Goal: Information Seeking & Learning: Learn about a topic

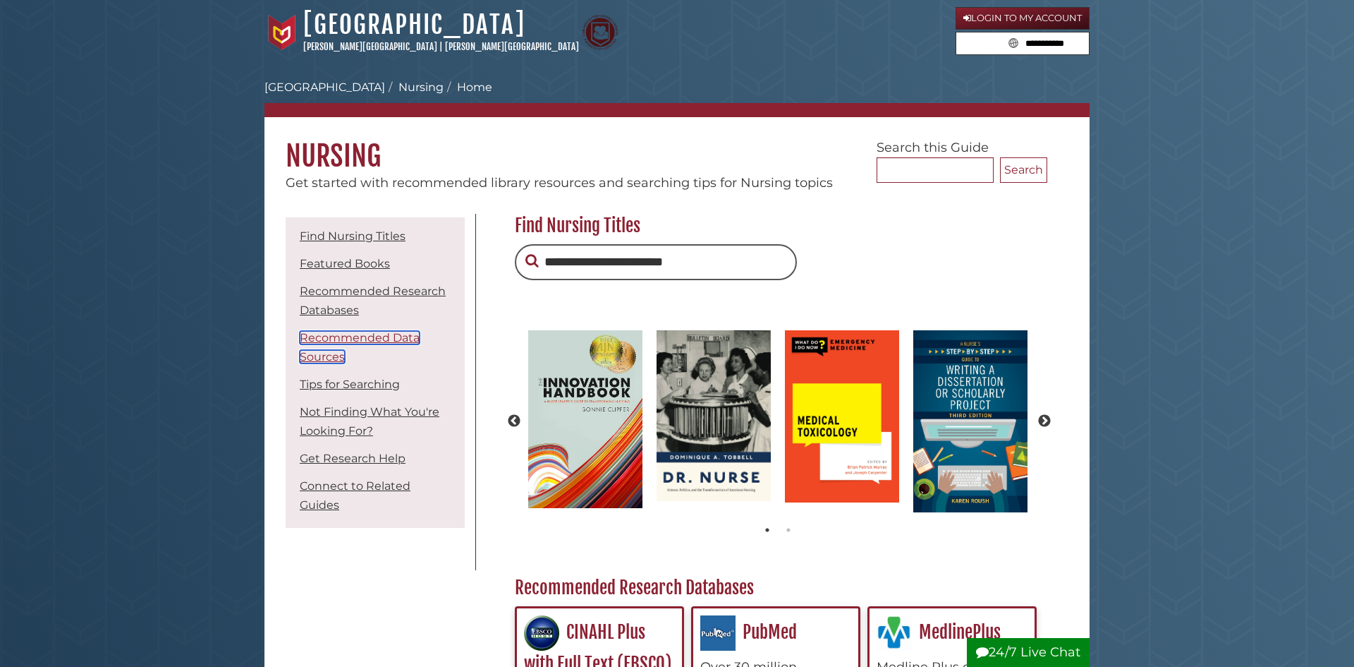
click at [384, 341] on link "Recommended Data Sources" at bounding box center [360, 347] width 120 height 32
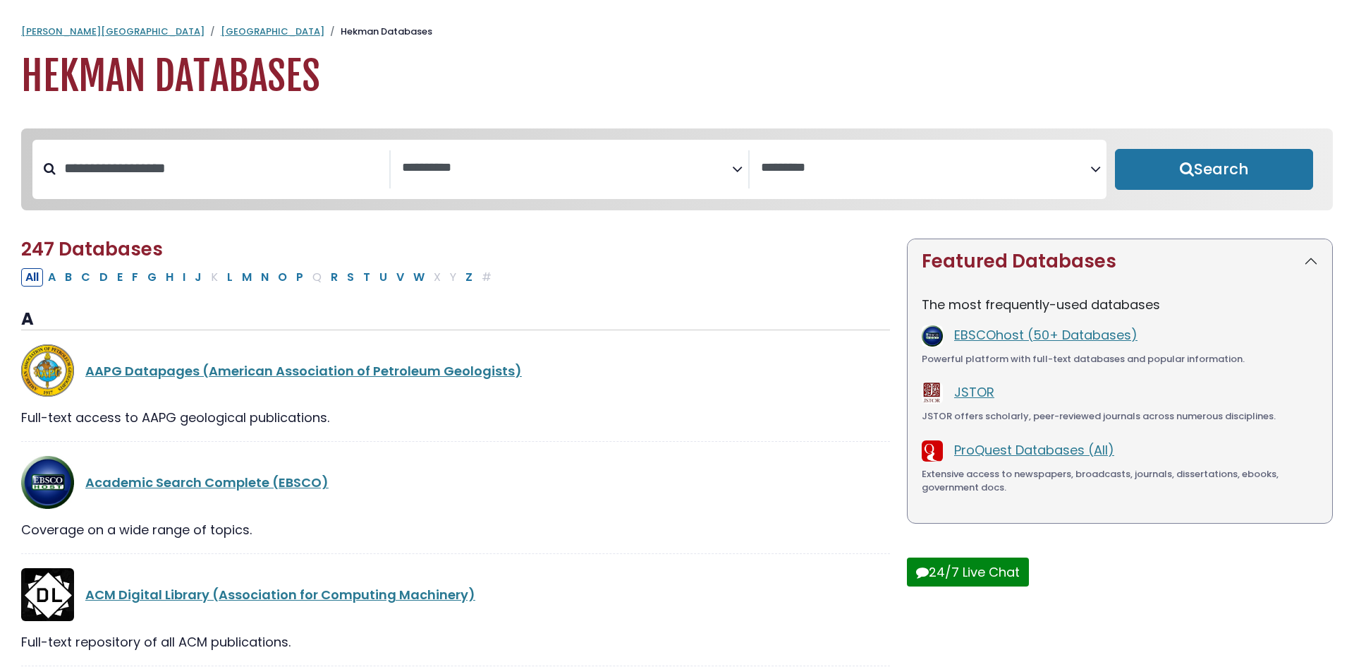
select select "Database Subject Filter"
select select "Database Vendors Filter"
click at [509, 175] on textarea "Search" at bounding box center [566, 168] width 329 height 15
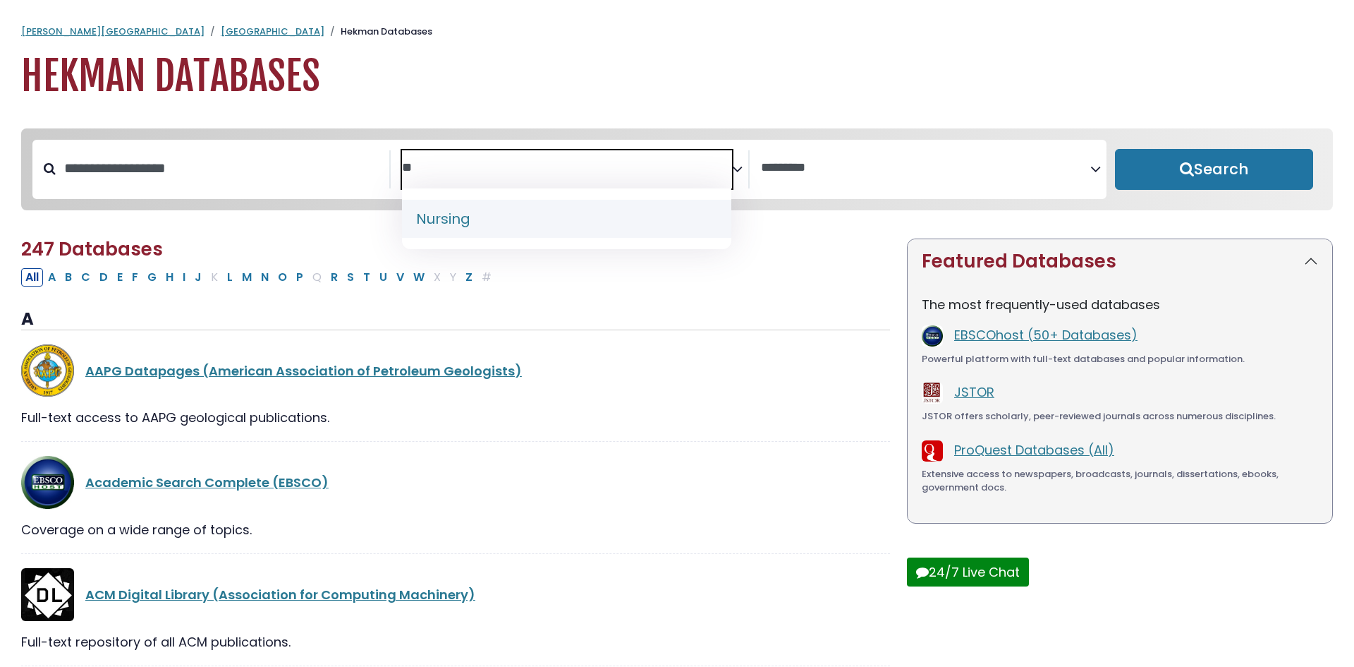
type textarea "**"
select select "*****"
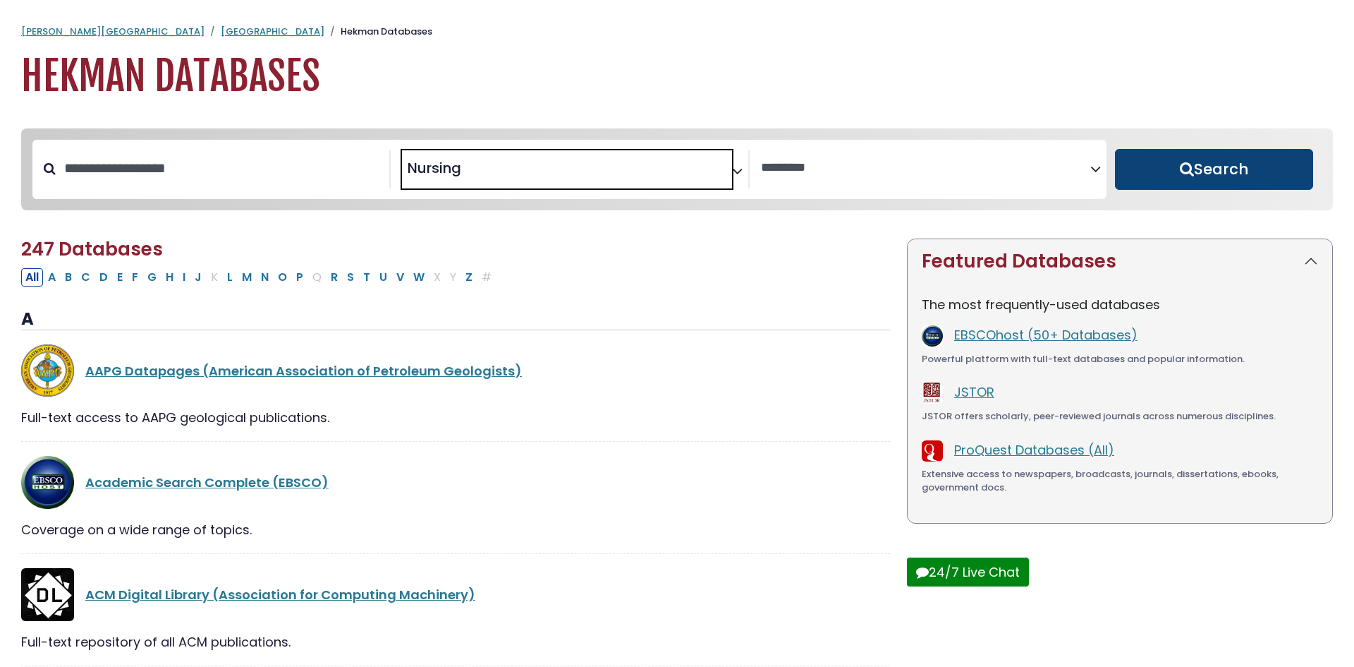
click at [1117, 161] on button "Search" at bounding box center [1214, 169] width 198 height 41
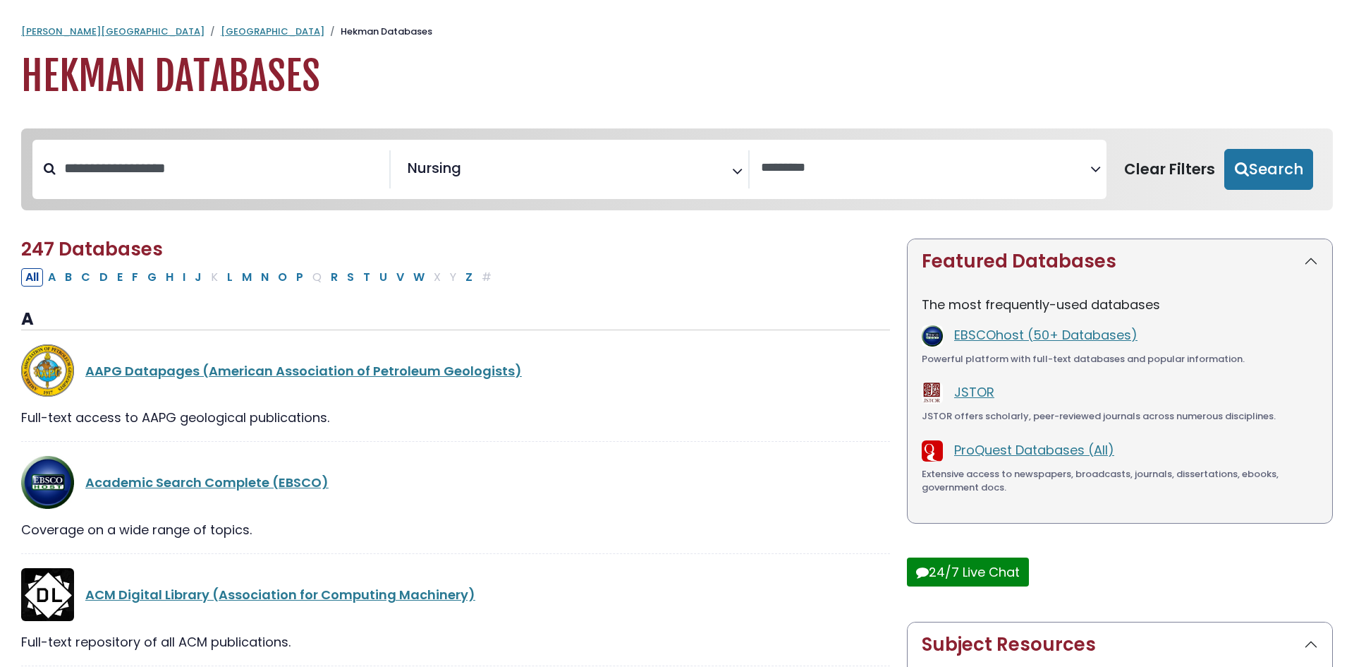
select select "Database Vendors Filter"
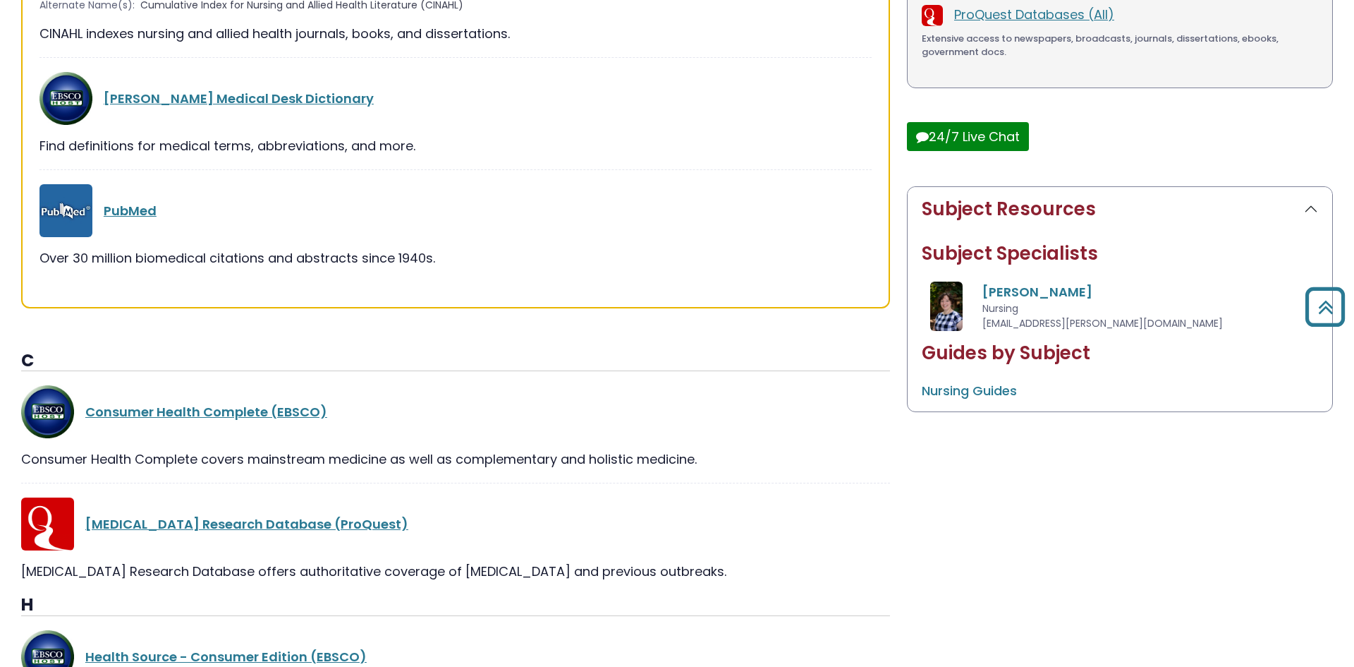
scroll to position [426, 0]
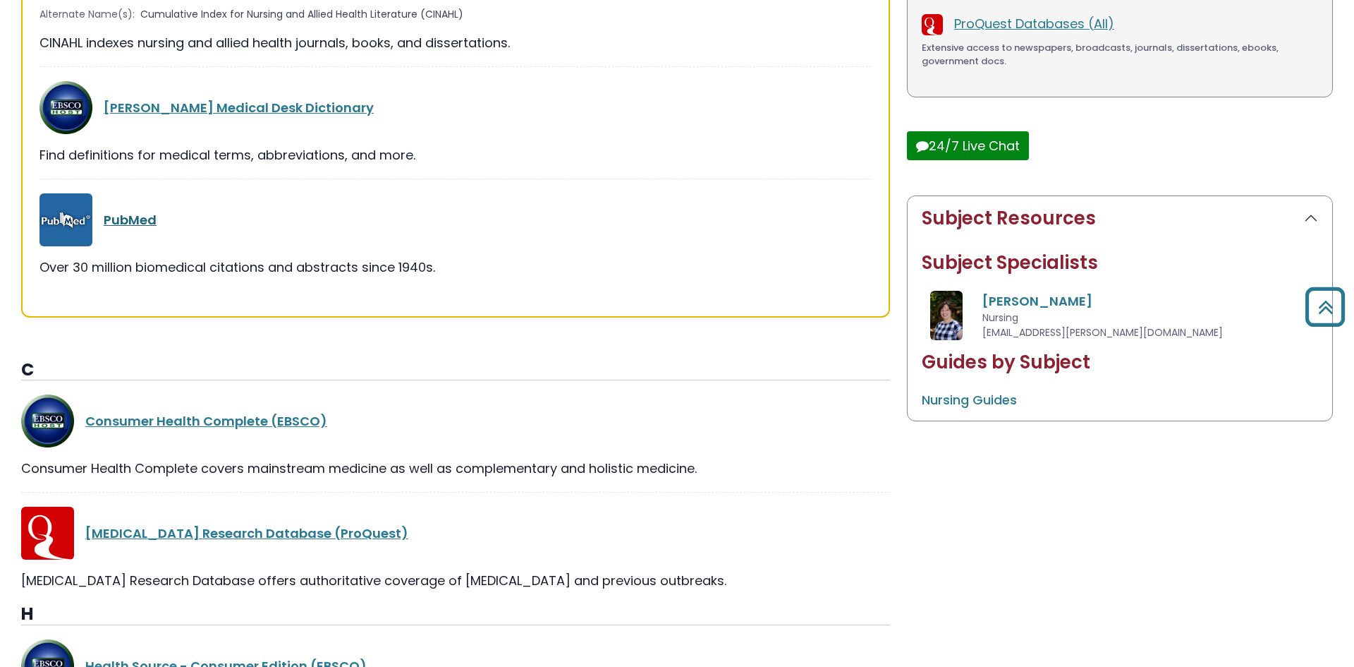
click at [146, 226] on link "PubMed" at bounding box center [130, 220] width 53 height 18
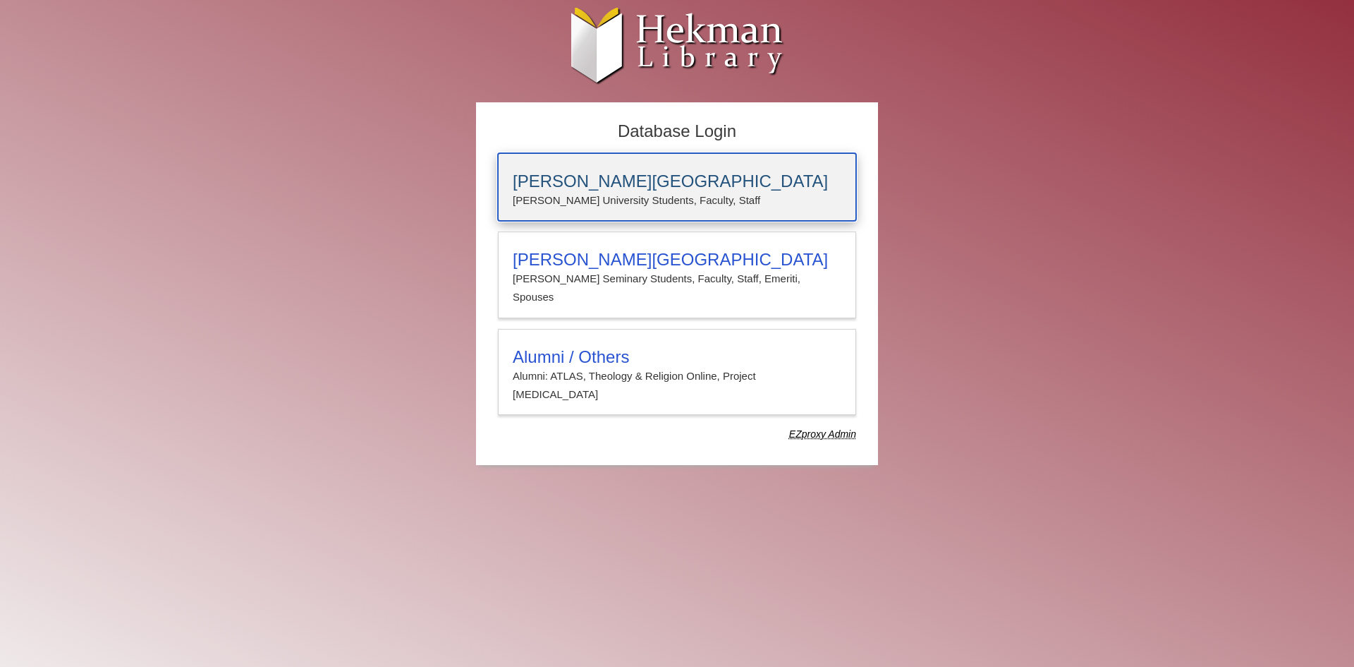
click at [703, 174] on h3 "[PERSON_NAME][GEOGRAPHIC_DATA]" at bounding box center [677, 181] width 329 height 20
